Goal: Transaction & Acquisition: Subscribe to service/newsletter

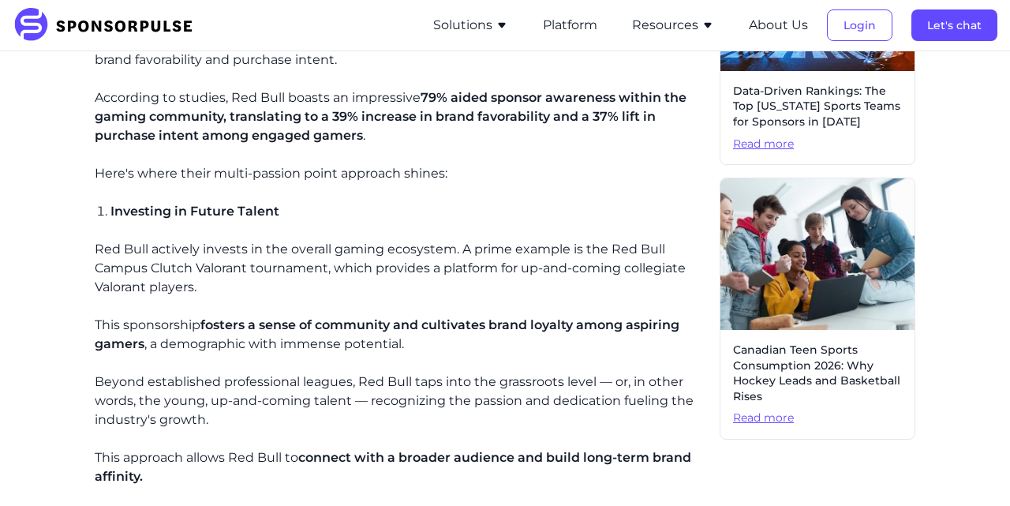
scroll to position [804, 0]
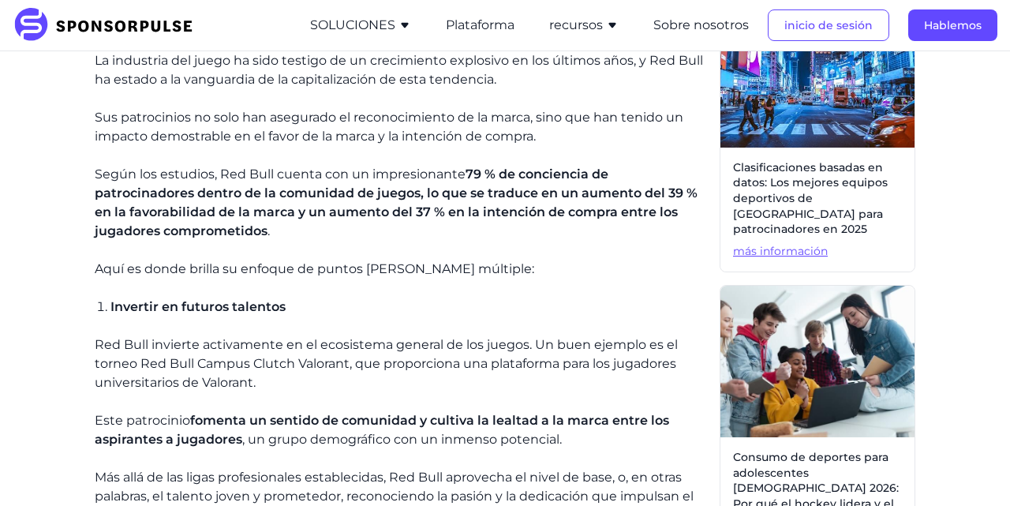
click at [524, 275] on p "Aquí es donde brilla su enfoque de puntos [PERSON_NAME] múltiple:" at bounding box center [401, 269] width 612 height 19
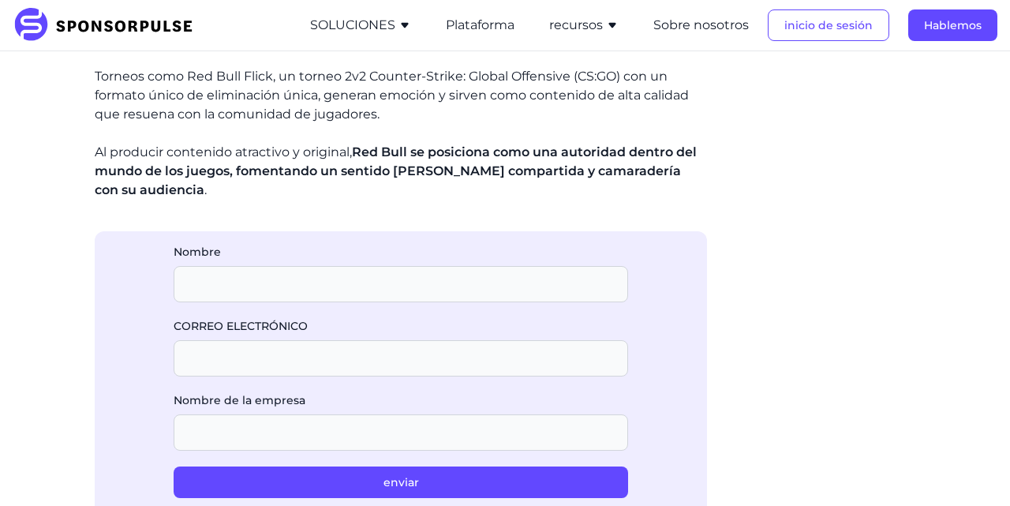
scroll to position [1482, 0]
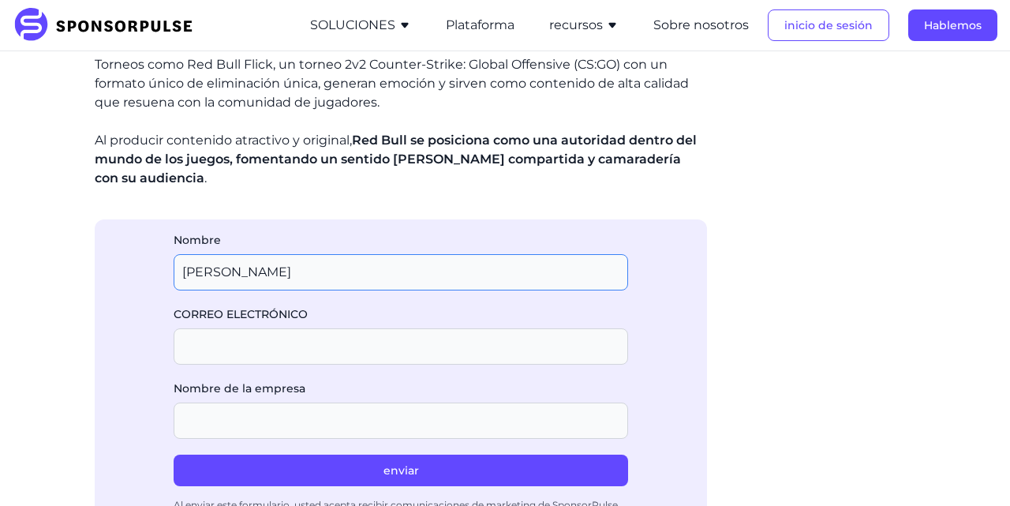
type input "[PERSON_NAME]"
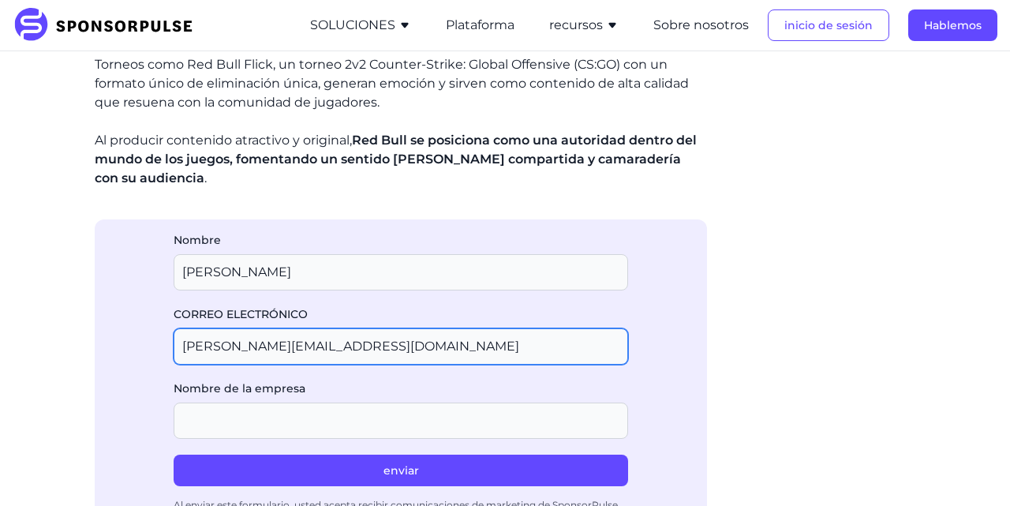
type input "[PERSON_NAME][EMAIL_ADDRESS][DOMAIN_NAME]"
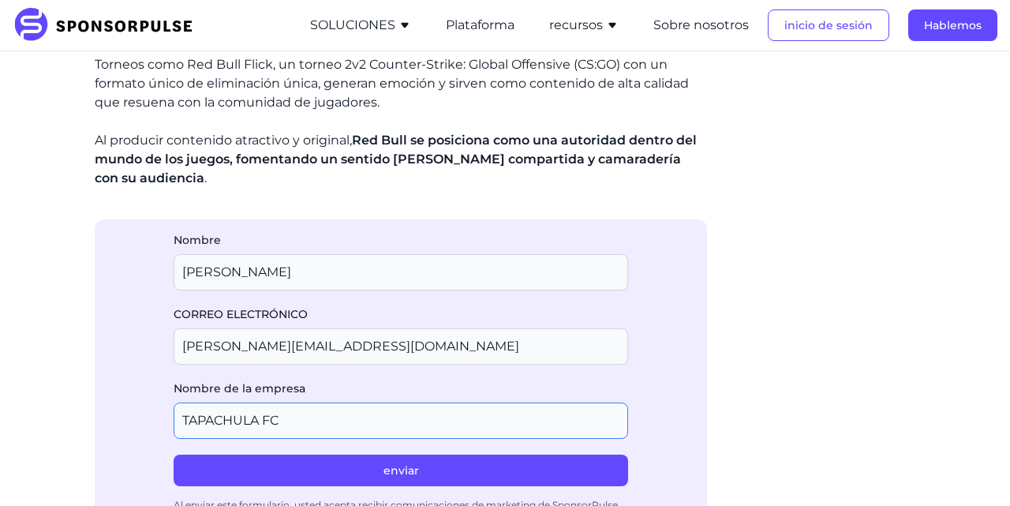
type input "TAPACHULA FC"
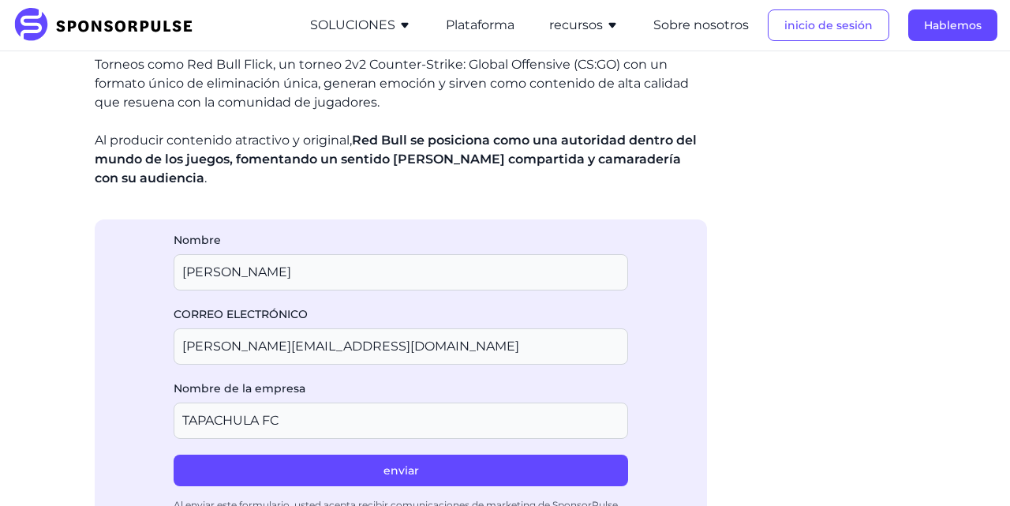
click at [416, 476] on button "enviar" at bounding box center [401, 470] width 454 height 32
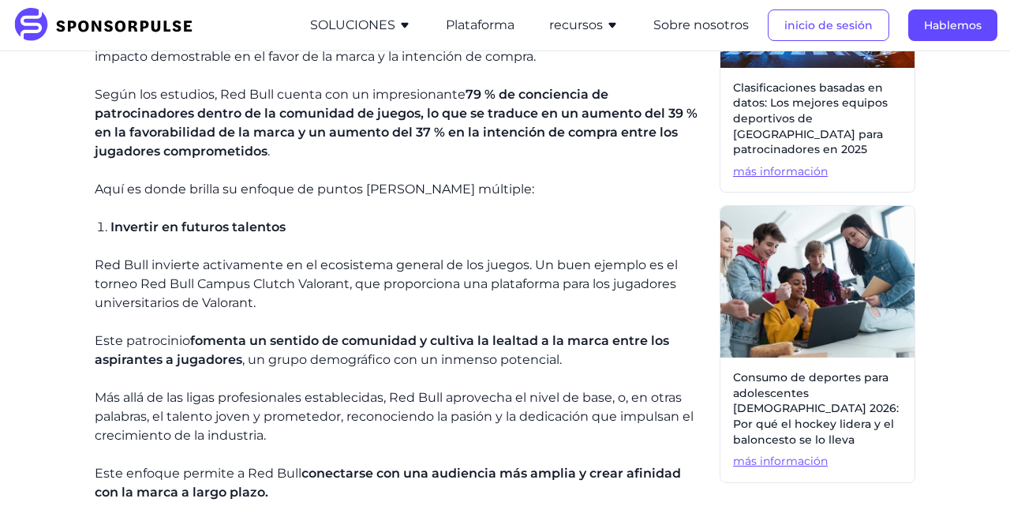
scroll to position [801, 0]
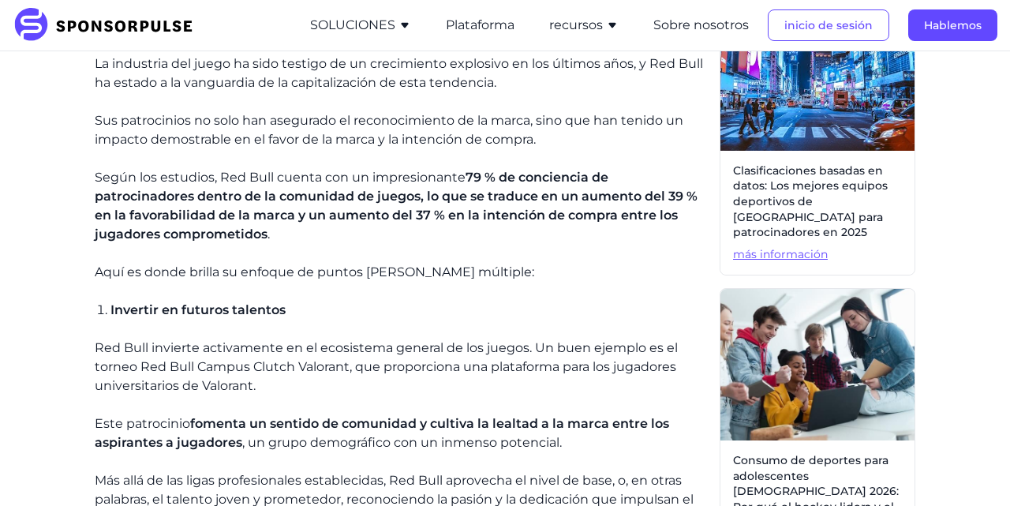
click at [604, 22] on button "recursos" at bounding box center [583, 25] width 69 height 19
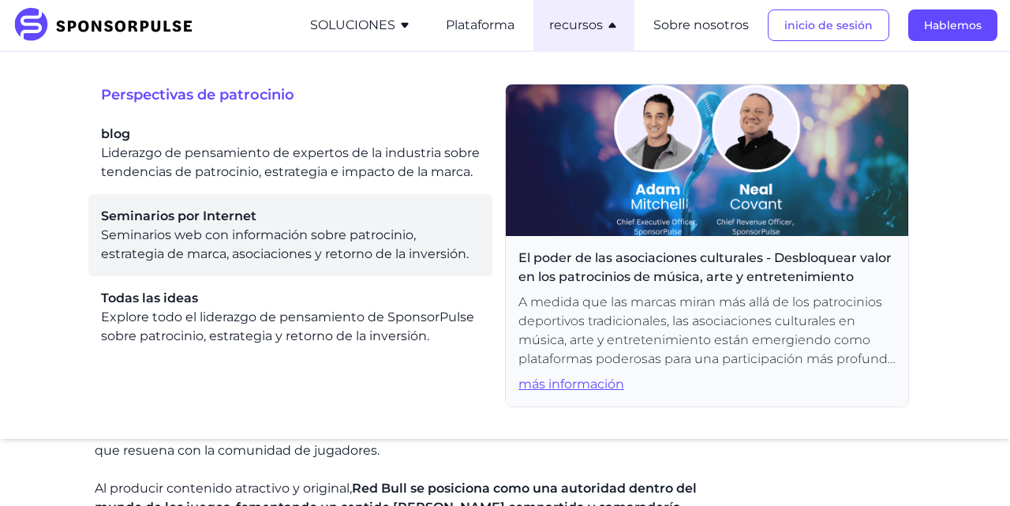
scroll to position [1136, 0]
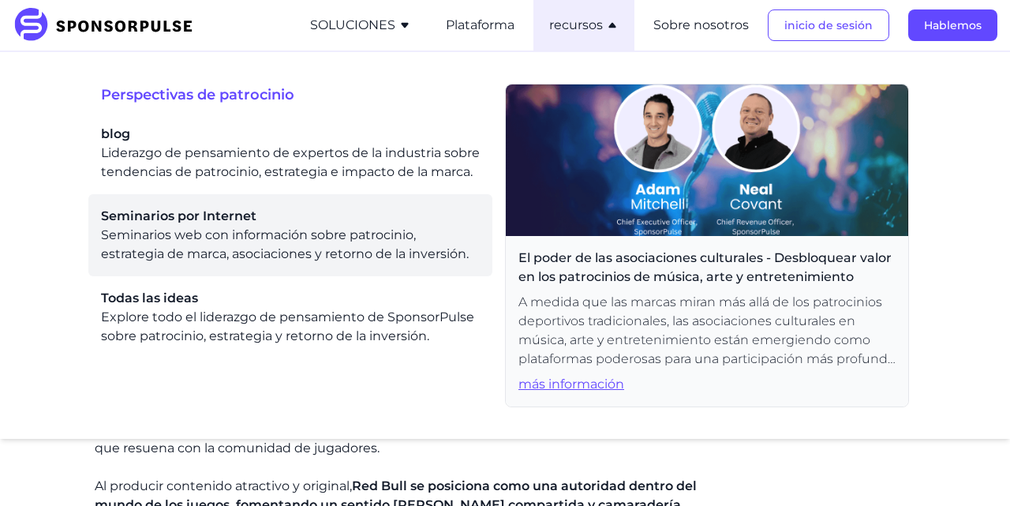
click at [482, 216] on li "Seminarios por Internet Seminarios web con información sobre patrocinio, estrat…" at bounding box center [290, 235] width 404 height 82
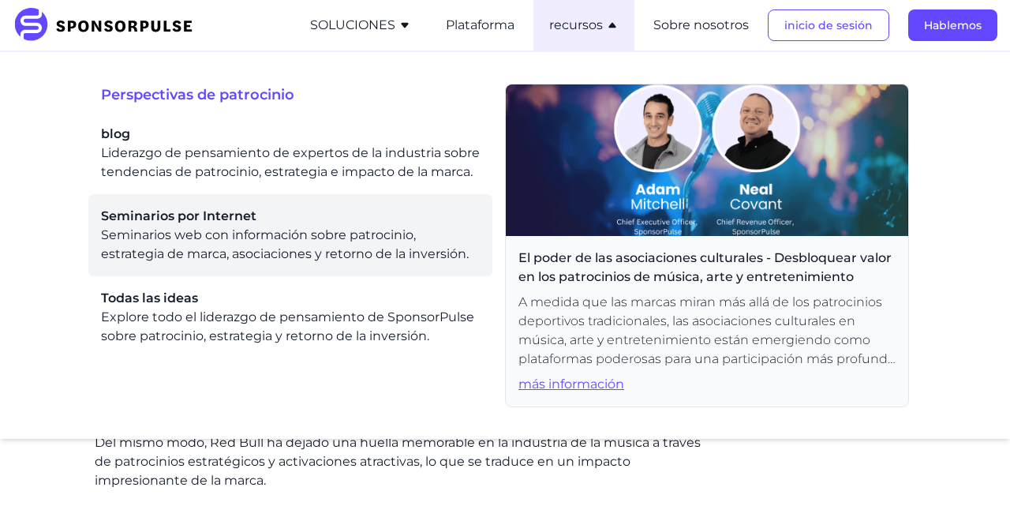
scroll to position [1424, 0]
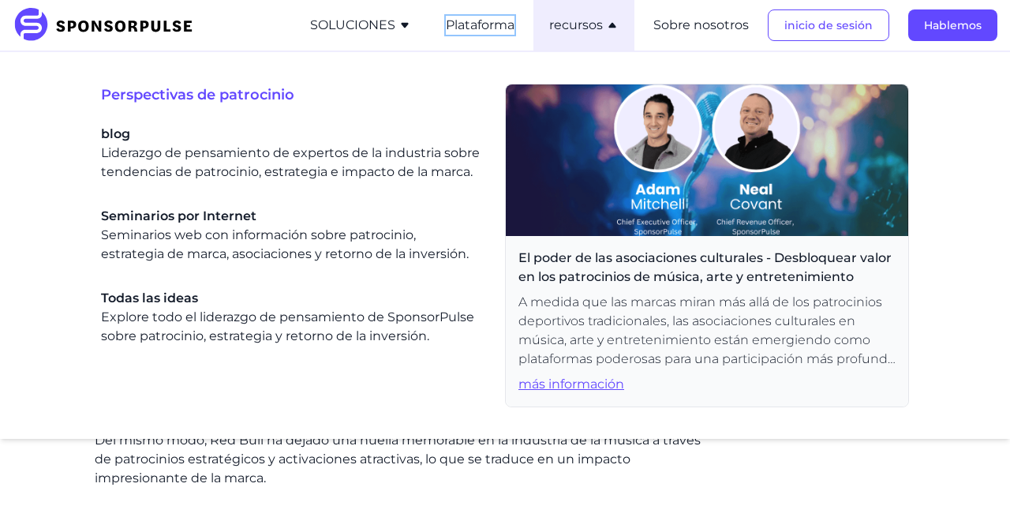
click at [477, 32] on button "Plataforma" at bounding box center [480, 25] width 69 height 19
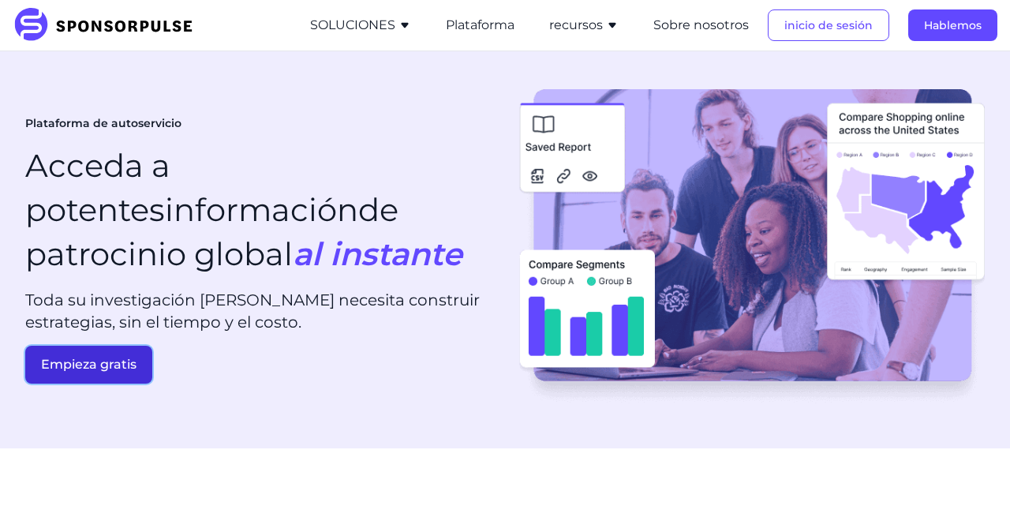
click at [118, 367] on button "Empieza gratis" at bounding box center [88, 365] width 127 height 38
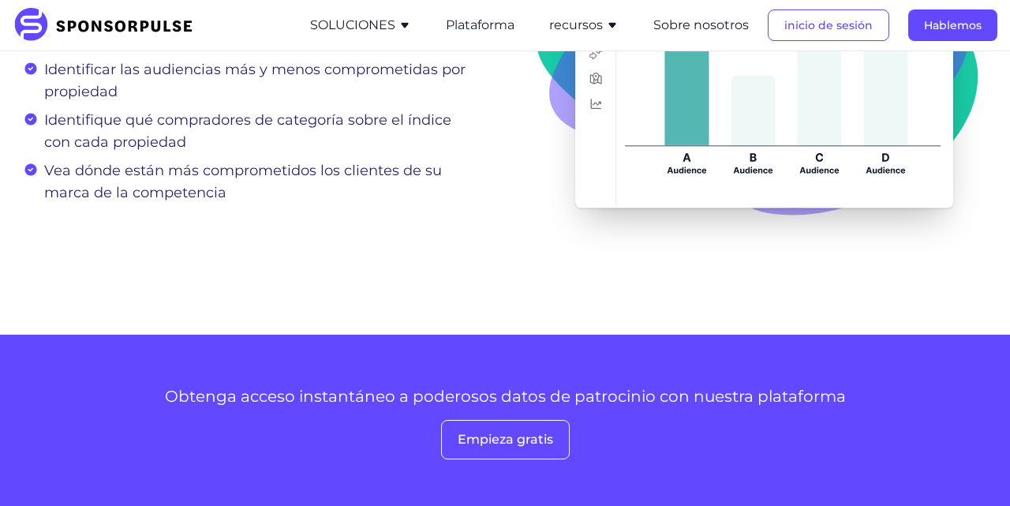
scroll to position [2448, 0]
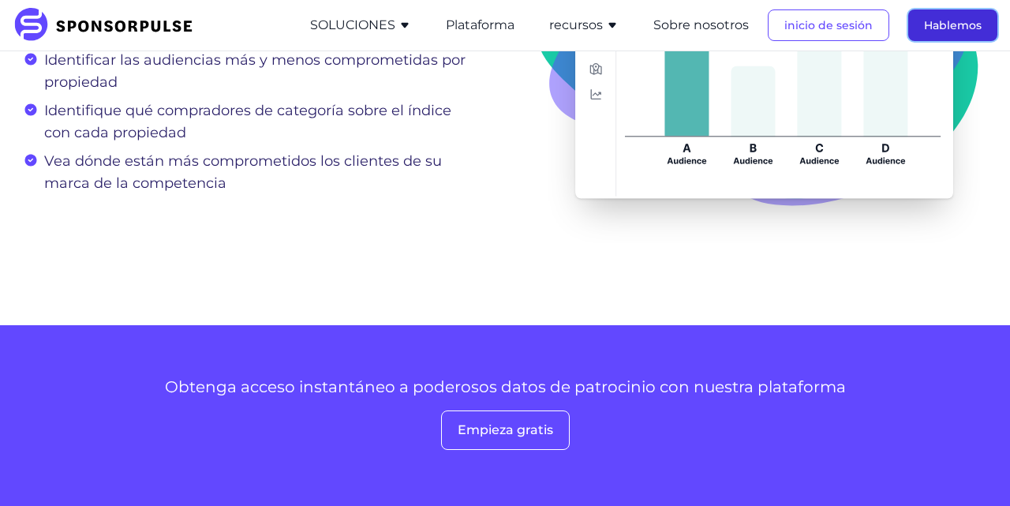
click at [952, 18] on button "Hablemos" at bounding box center [952, 25] width 89 height 32
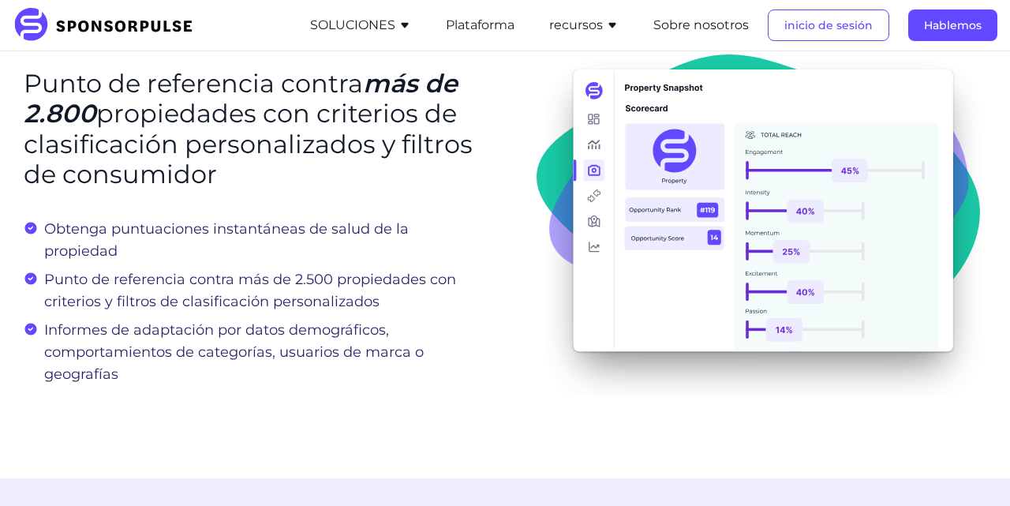
scroll to position [1284, 0]
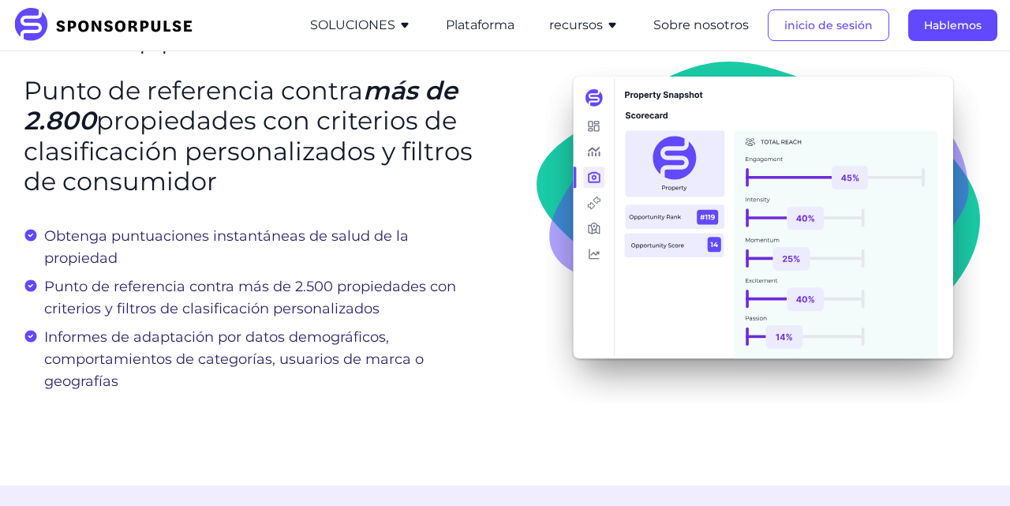
scroll to position [1424, 0]
